Goal: Understand process/instructions: Learn about a topic

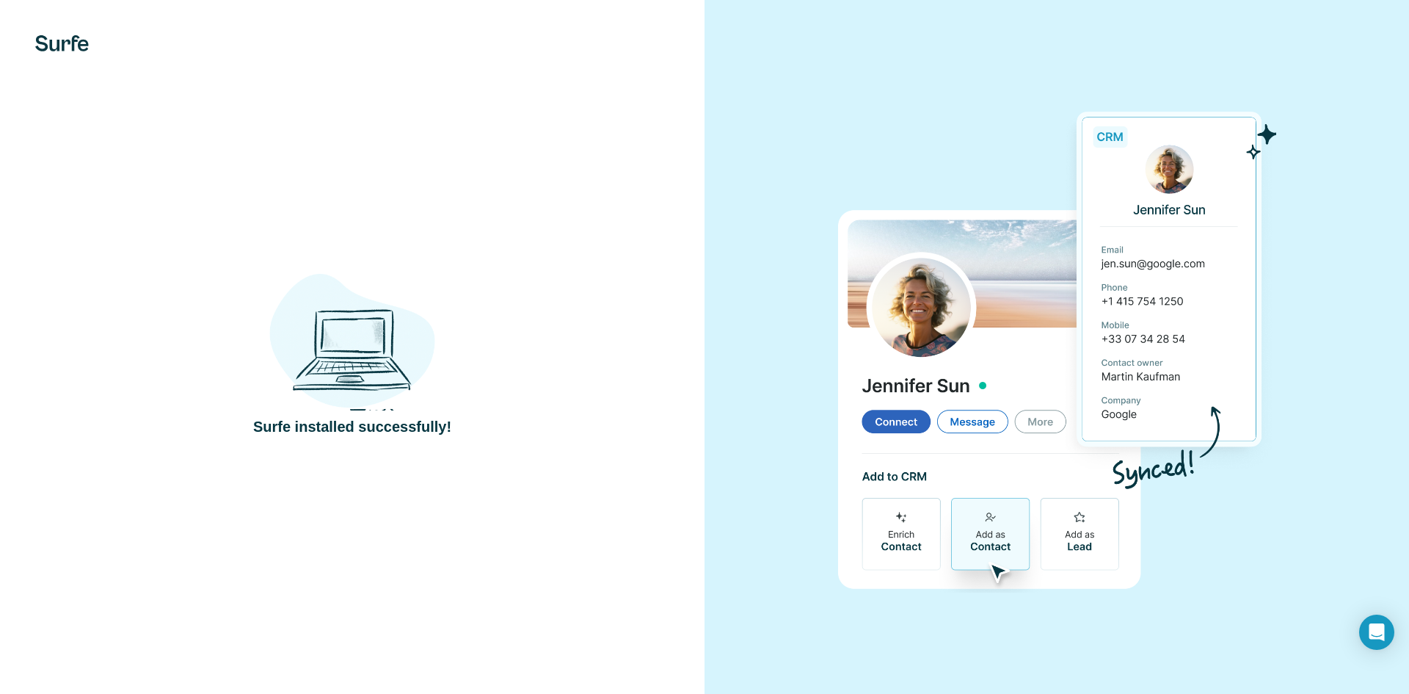
click at [320, 382] on img at bounding box center [352, 333] width 166 height 153
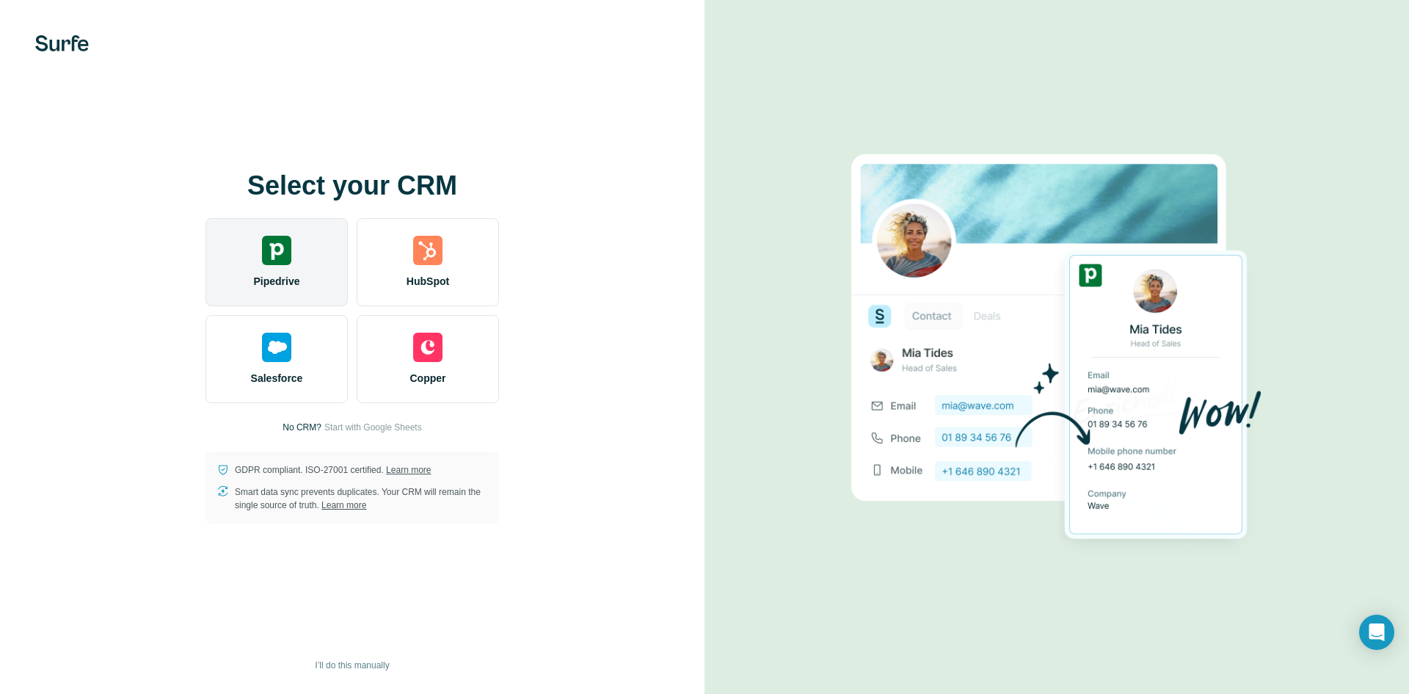
click at [303, 263] on div "Pipedrive" at bounding box center [277, 262] width 142 height 88
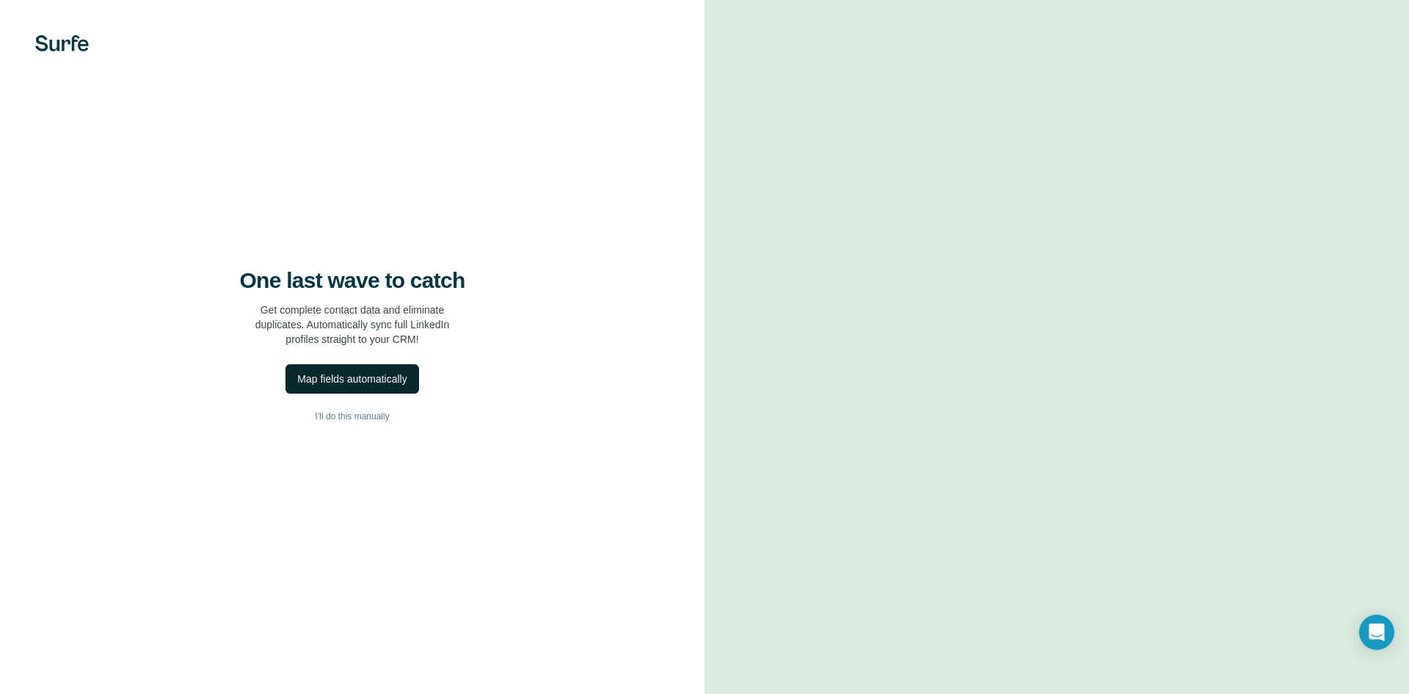
click at [388, 377] on div "Map fields automatically" at bounding box center [351, 378] width 109 height 15
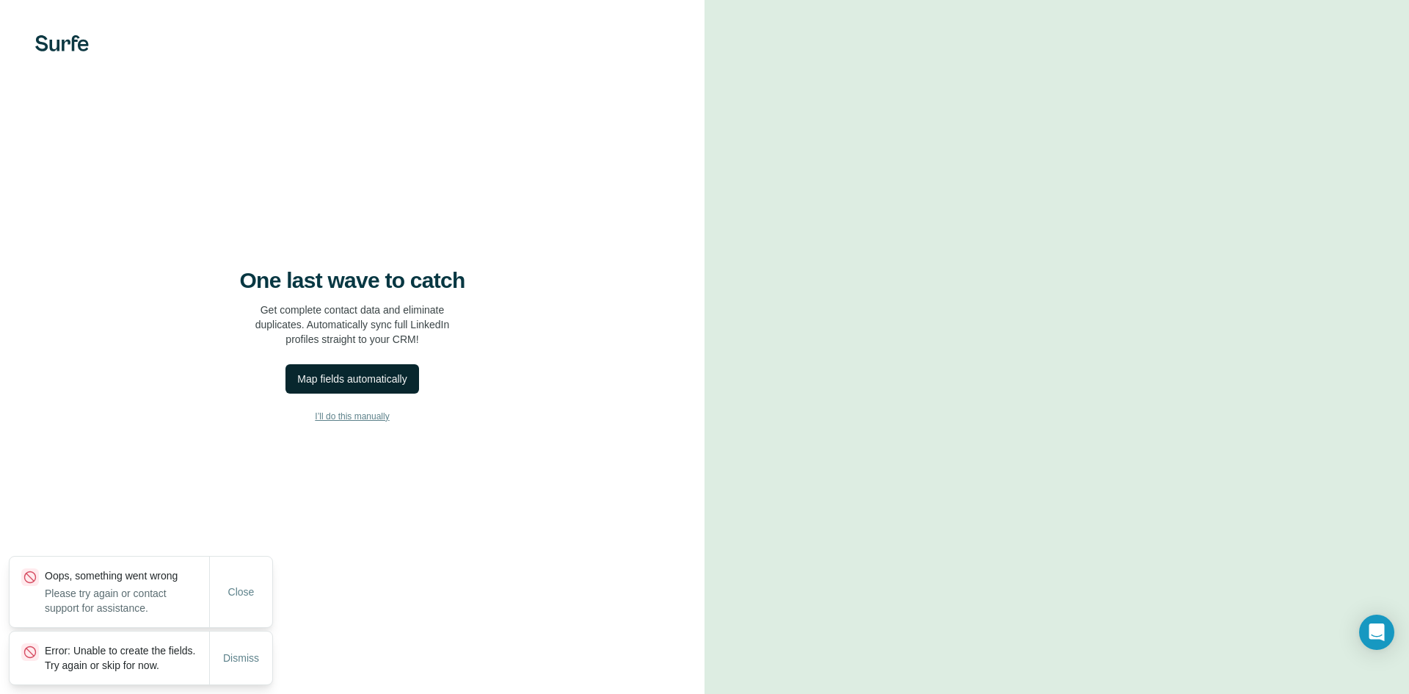
click at [355, 408] on button "I’ll do this manually" at bounding box center [352, 416] width 646 height 22
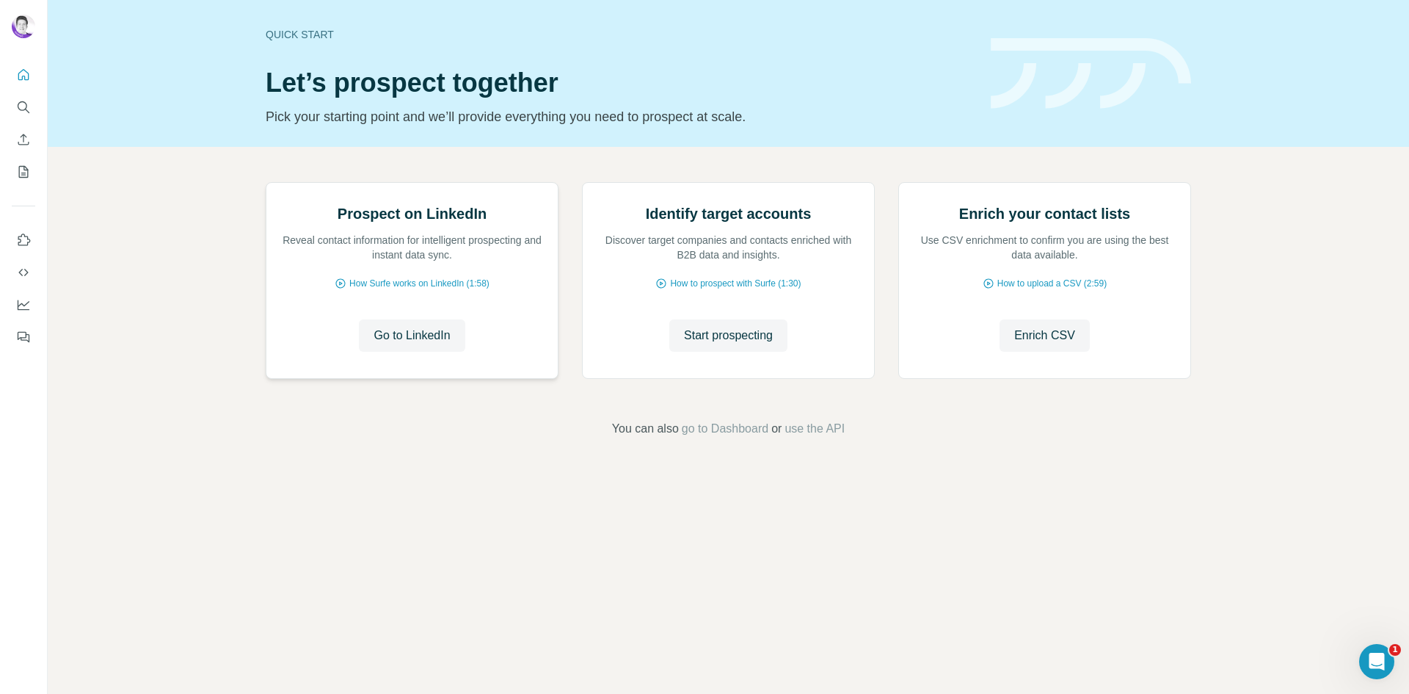
click at [433, 378] on div "Prospect on LinkedIn Reveal contact information for intelligent prospecting and…" at bounding box center [411, 280] width 291 height 195
click at [436, 344] on span "Go to LinkedIn" at bounding box center [412, 336] width 76 height 18
